Goal: Information Seeking & Learning: Learn about a topic

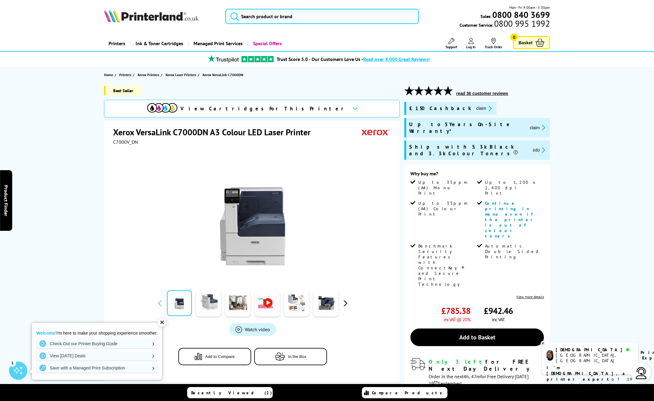
click at [344, 302] on button "button" at bounding box center [345, 303] width 9 height 9
click at [346, 302] on button "button" at bounding box center [345, 303] width 9 height 9
click at [161, 303] on button "button" at bounding box center [160, 303] width 9 height 9
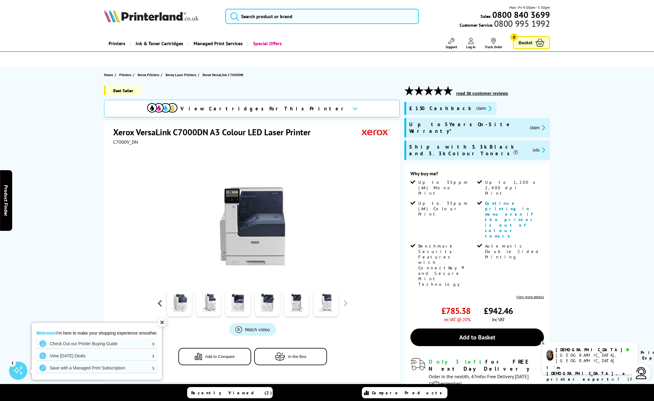
click at [161, 303] on button "button" at bounding box center [160, 303] width 9 height 9
click at [180, 303] on link at bounding box center [179, 304] width 25 height 26
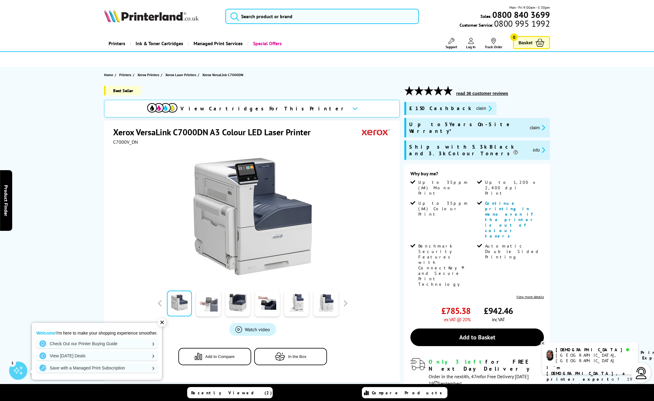
click at [204, 303] on link at bounding box center [208, 304] width 25 height 26
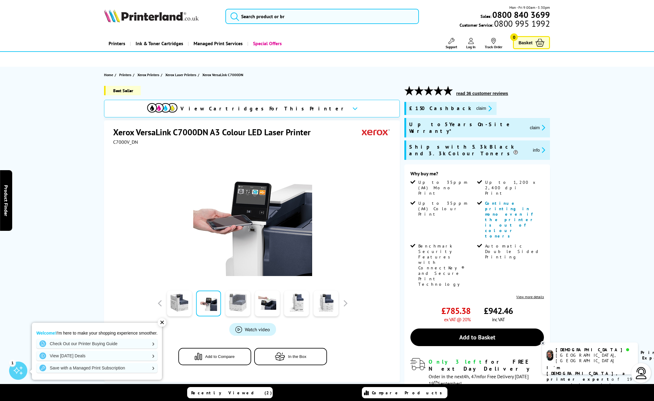
click at [241, 304] on link at bounding box center [237, 304] width 25 height 26
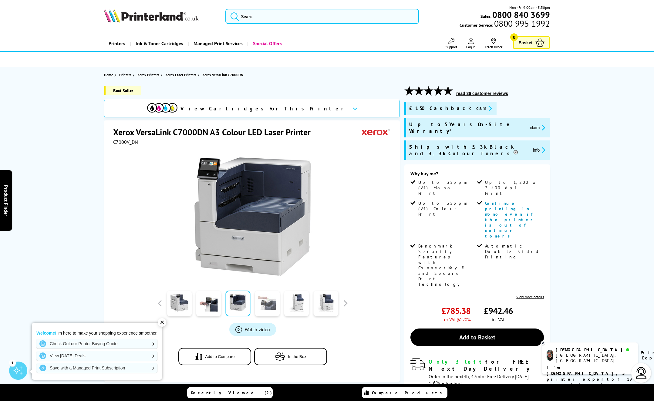
click at [270, 305] on link at bounding box center [267, 304] width 25 height 26
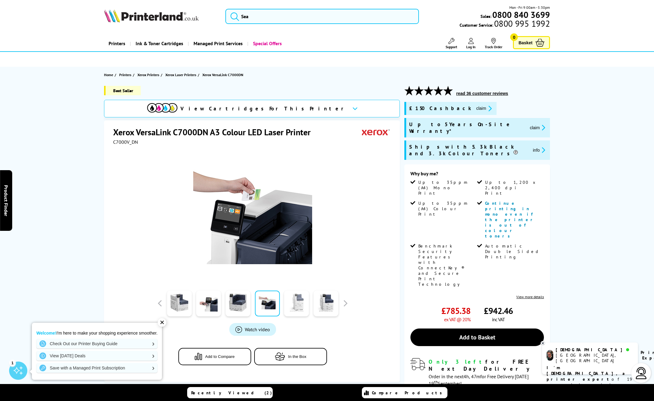
click at [294, 307] on link at bounding box center [296, 304] width 25 height 26
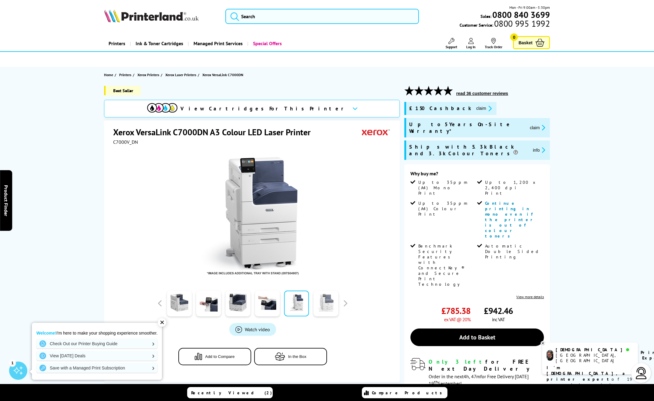
click at [330, 304] on link at bounding box center [325, 304] width 25 height 26
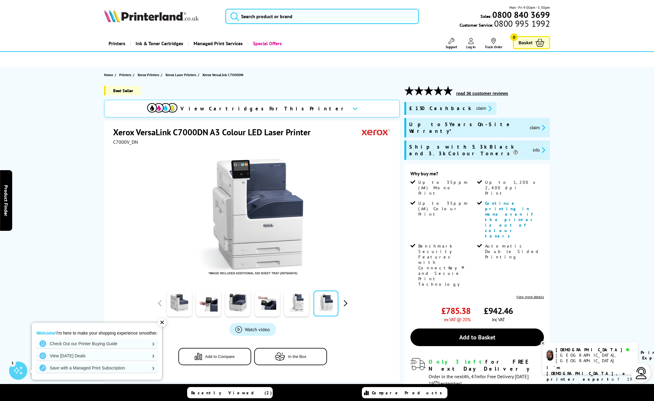
click at [344, 300] on button "button" at bounding box center [345, 303] width 9 height 9
click at [182, 307] on link at bounding box center [179, 304] width 25 height 26
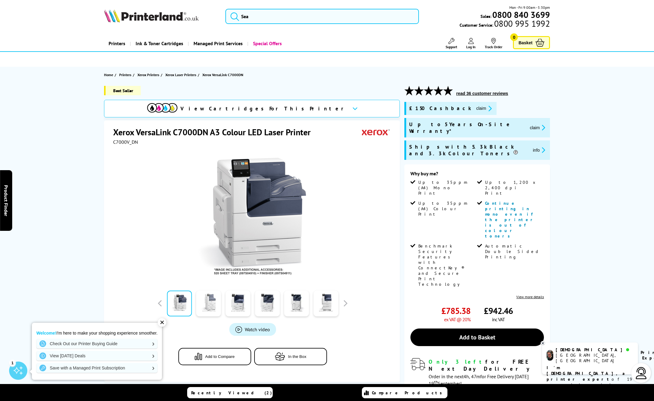
click at [210, 308] on link at bounding box center [208, 304] width 25 height 26
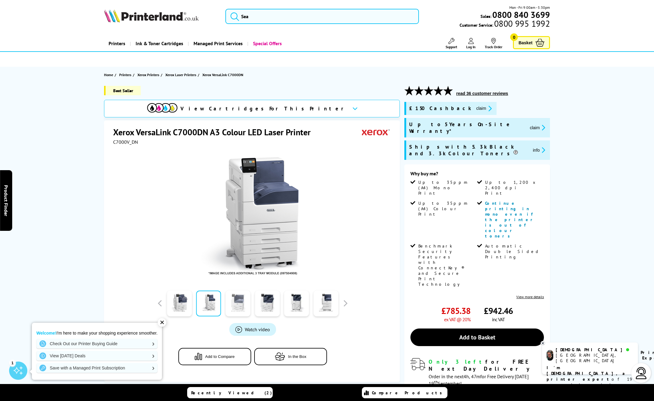
click at [239, 309] on link at bounding box center [237, 304] width 25 height 26
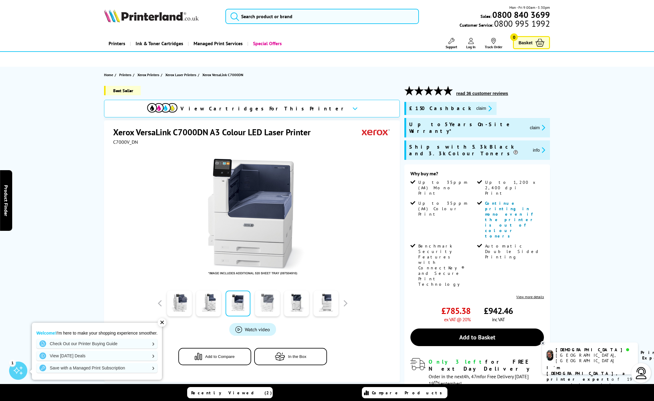
click at [266, 309] on link at bounding box center [267, 304] width 25 height 26
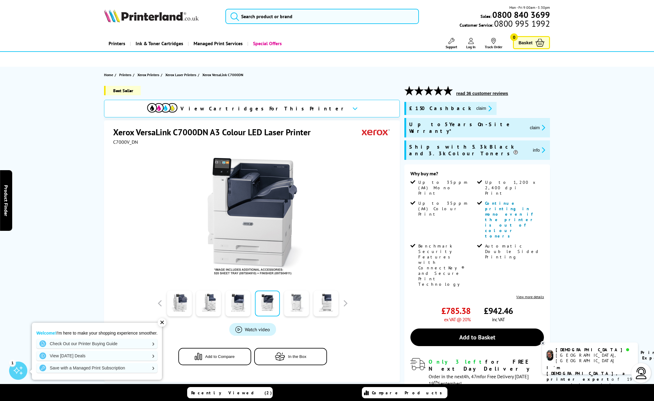
click at [298, 305] on link at bounding box center [296, 304] width 25 height 26
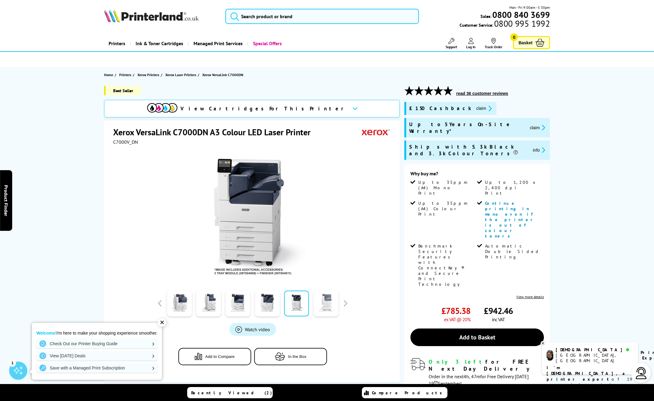
click at [326, 304] on link at bounding box center [325, 304] width 25 height 26
